Goal: Task Accomplishment & Management: Use online tool/utility

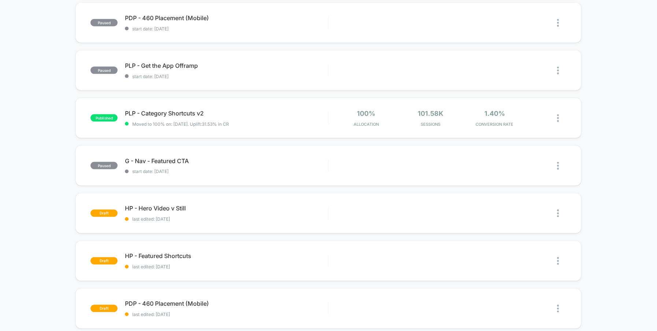
scroll to position [279, 0]
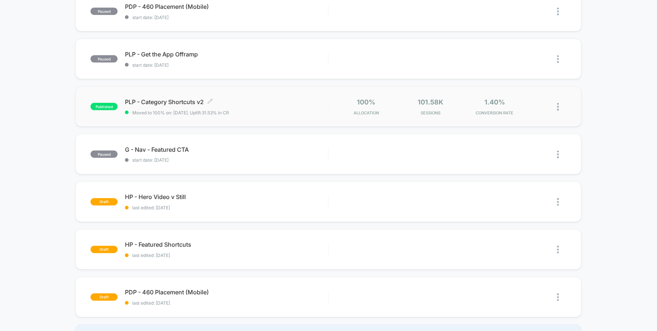
click at [186, 103] on span "PLP - Category Shortcuts v2 Click to edit experience details" at bounding box center [226, 101] width 203 height 7
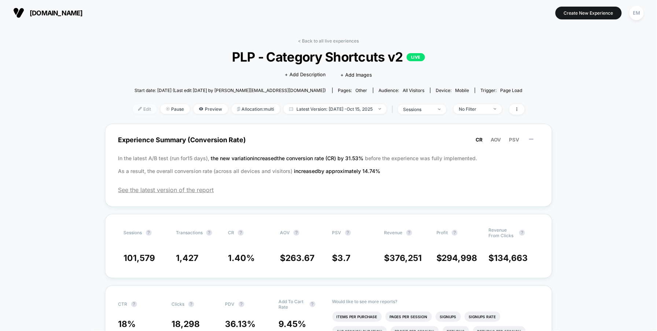
click at [138, 107] on img at bounding box center [140, 109] width 4 height 4
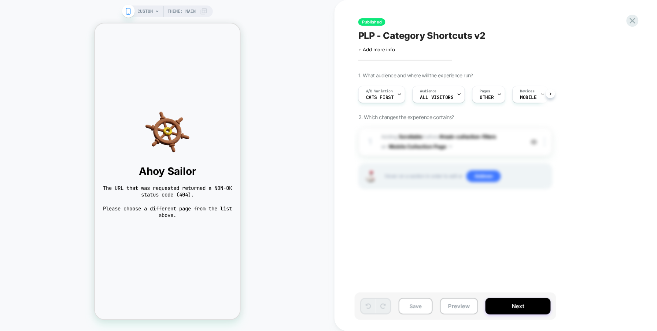
scroll to position [0, 0]
click at [628, 20] on icon at bounding box center [632, 21] width 10 height 10
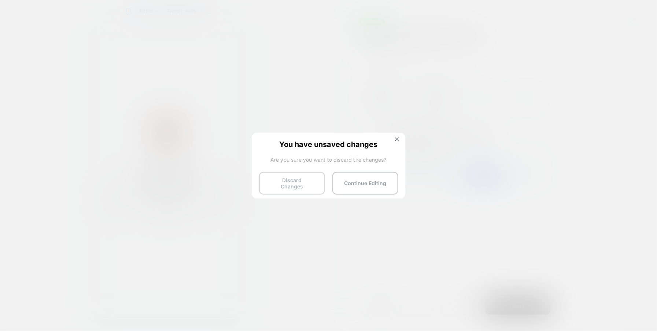
click at [323, 182] on button "Discard Changes" at bounding box center [292, 183] width 66 height 23
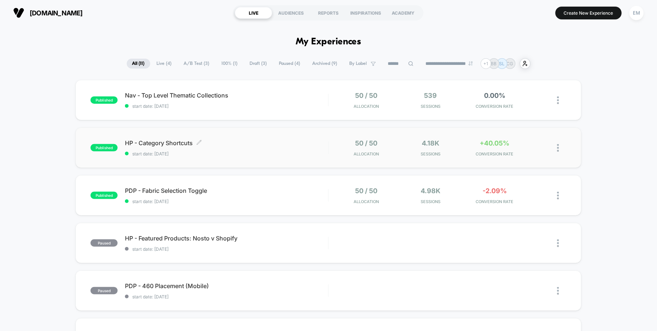
click at [160, 143] on span "HP - Category Shortcuts Click to edit experience details" at bounding box center [226, 142] width 203 height 7
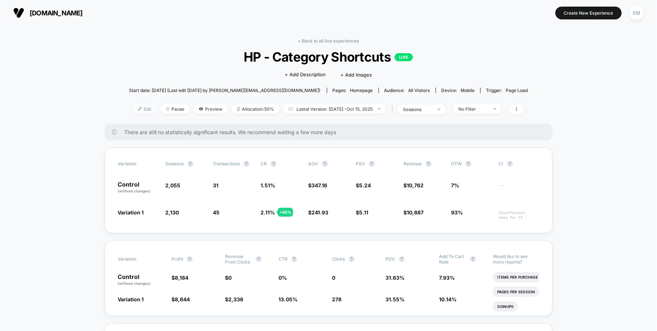
click at [138, 105] on span "Edit" at bounding box center [145, 109] width 24 height 10
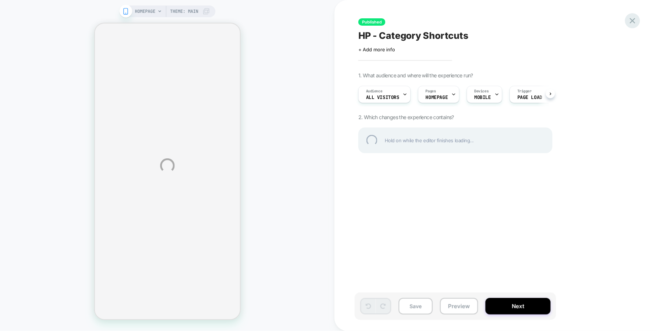
click at [633, 19] on div at bounding box center [632, 20] width 15 height 15
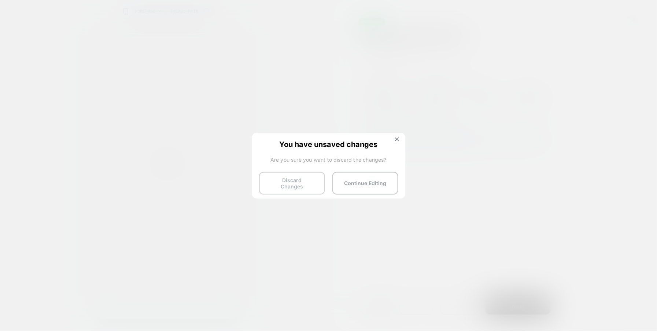
click at [301, 183] on button "Discard Changes" at bounding box center [292, 183] width 66 height 23
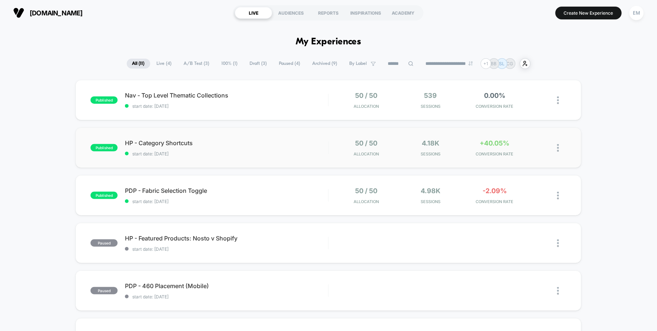
click at [557, 146] on img at bounding box center [558, 148] width 2 height 8
click at [516, 118] on div "Duplicate" at bounding box center [520, 123] width 66 height 16
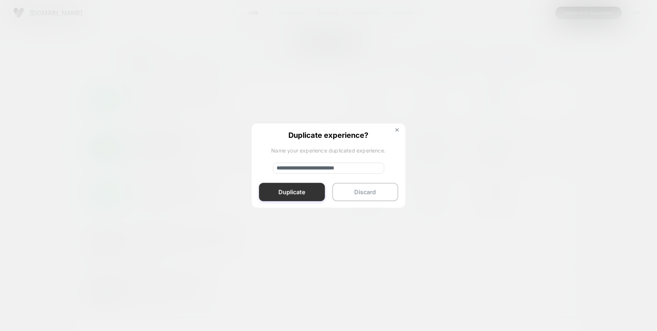
click at [297, 193] on button "Duplicate" at bounding box center [292, 192] width 66 height 18
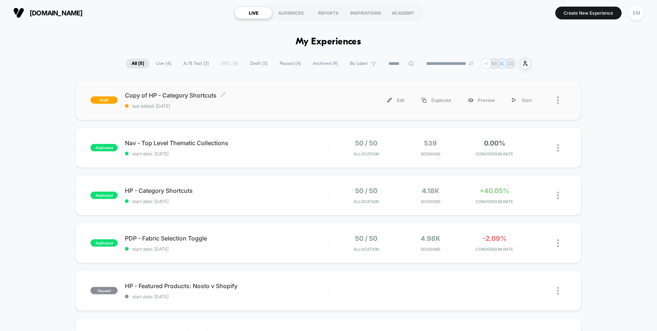
click at [185, 92] on span "Copy of HP - Category Shortcuts Click to edit experience details" at bounding box center [226, 95] width 203 height 7
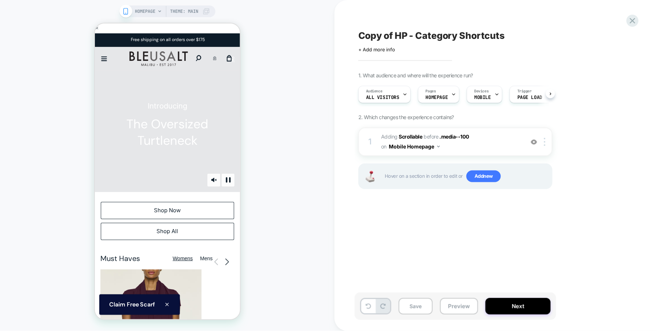
scroll to position [0, 0]
click at [485, 97] on span "MOBILE" at bounding box center [482, 97] width 16 height 5
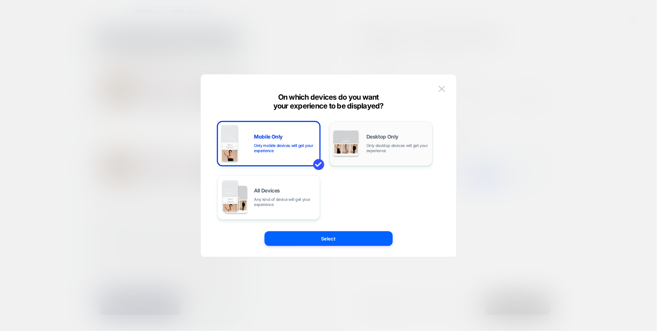
click at [365, 147] on div "Desktop Only Only desktop devices will get your experience" at bounding box center [380, 143] width 95 height 37
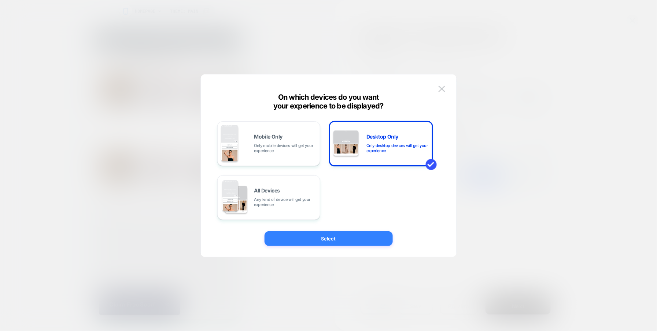
click at [346, 237] on button "Select" at bounding box center [328, 238] width 128 height 15
